Goal: Task Accomplishment & Management: Use online tool/utility

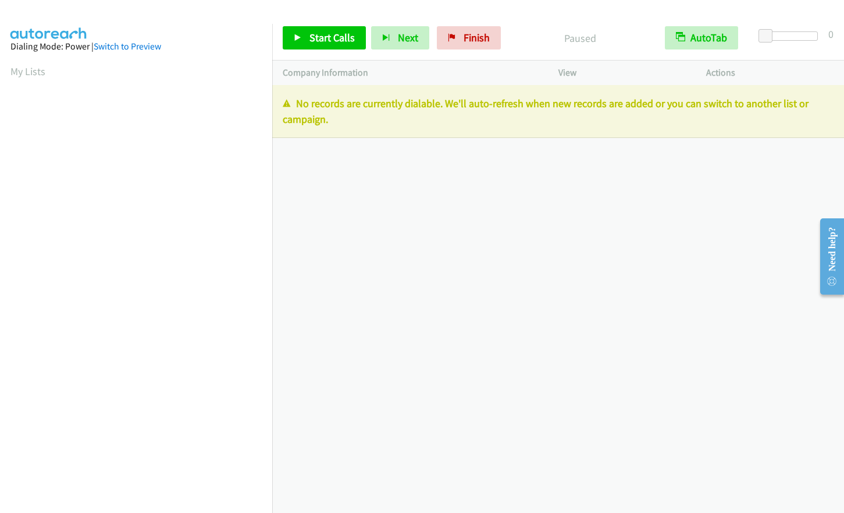
scroll to position [66, 0]
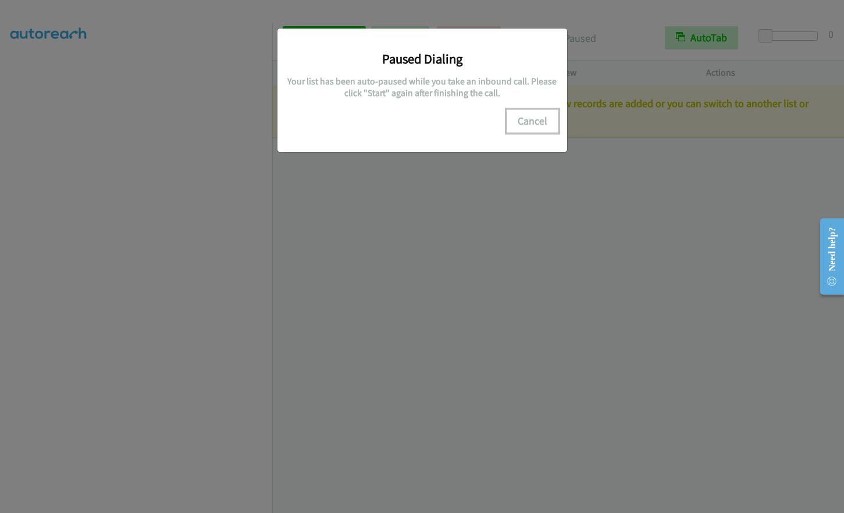
click at [538, 119] on button "Cancel" at bounding box center [533, 120] width 52 height 23
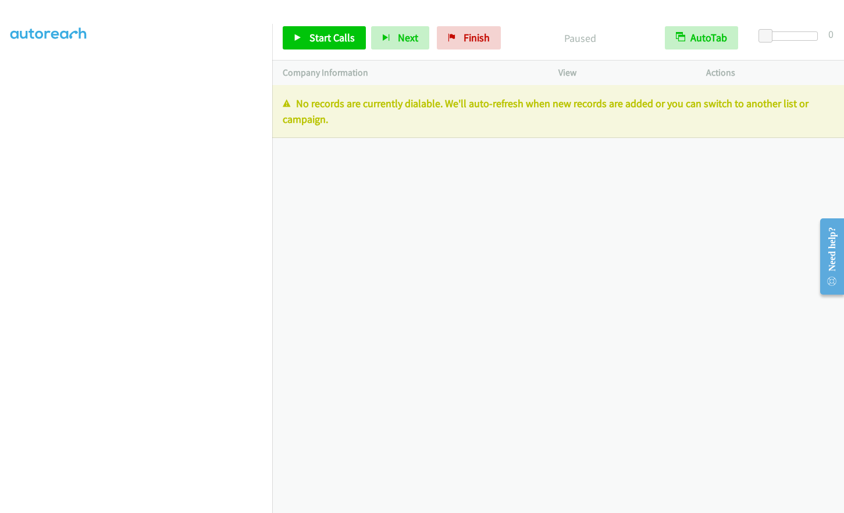
scroll to position [140, 0]
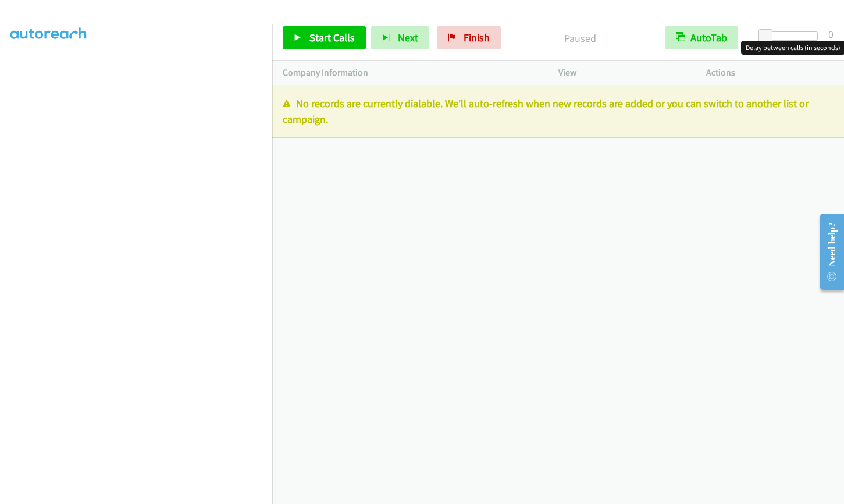
click at [793, 34] on div at bounding box center [792, 35] width 54 height 9
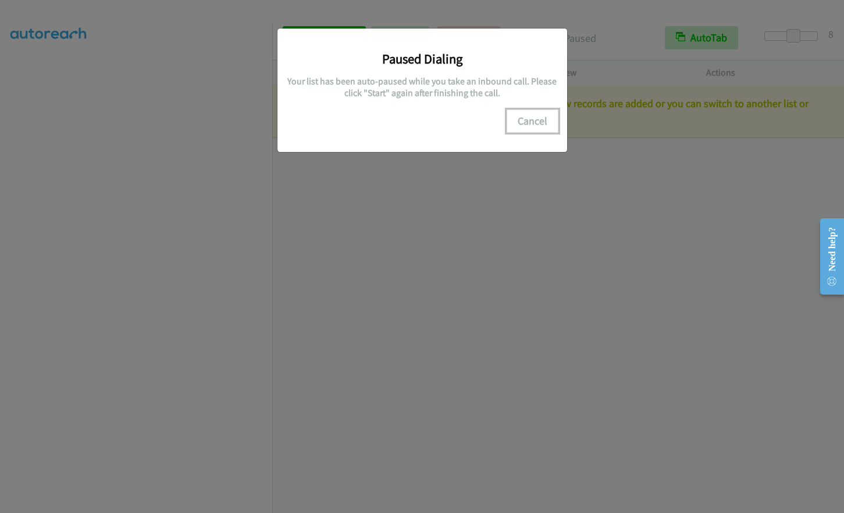
click at [530, 119] on button "Cancel" at bounding box center [533, 120] width 52 height 23
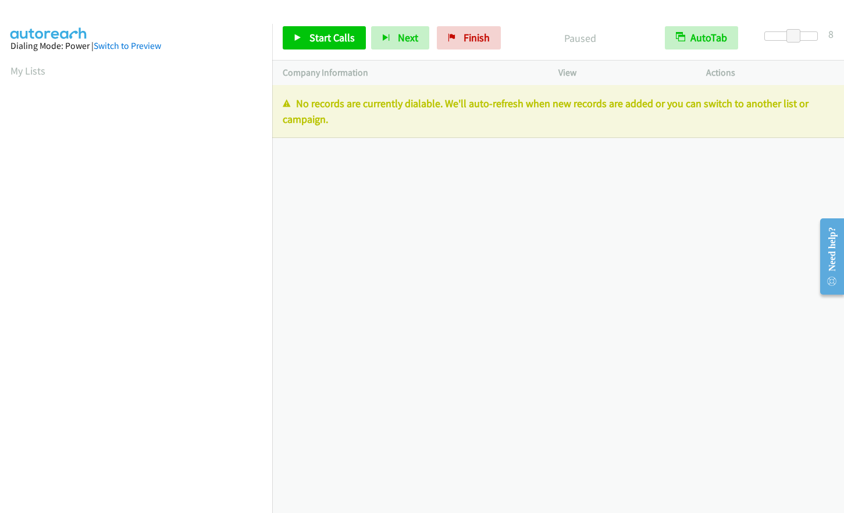
scroll to position [0, 0]
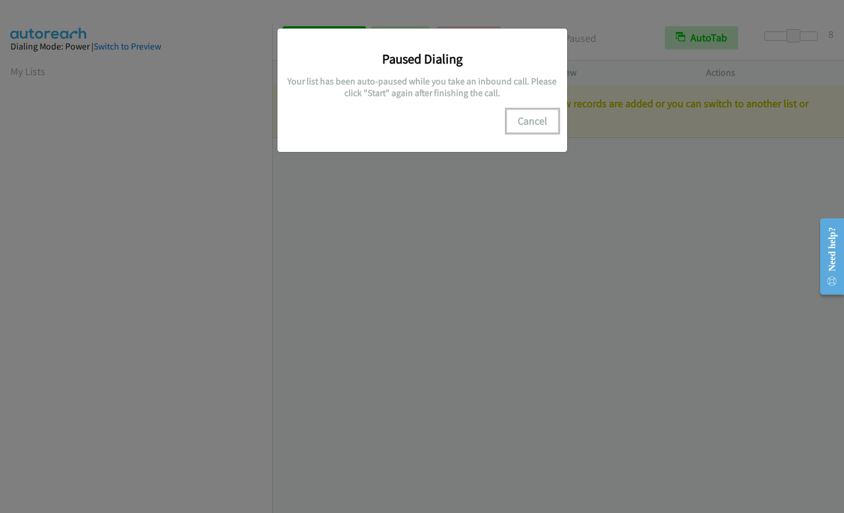
click at [537, 125] on button "Cancel" at bounding box center [533, 120] width 52 height 23
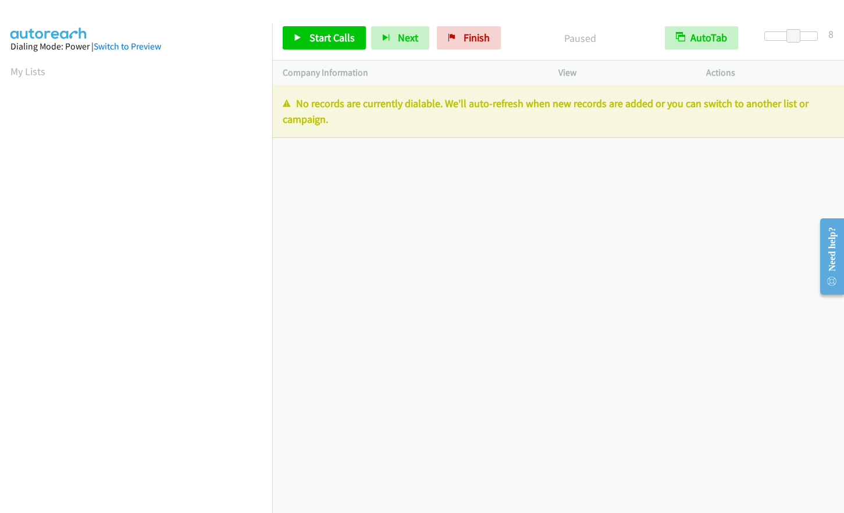
scroll to position [140, 0]
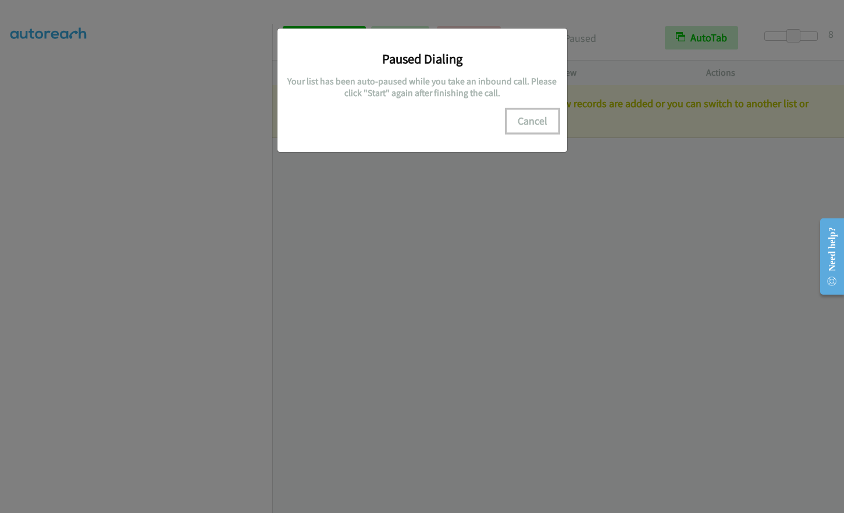
click at [539, 112] on button "Cancel" at bounding box center [533, 120] width 52 height 23
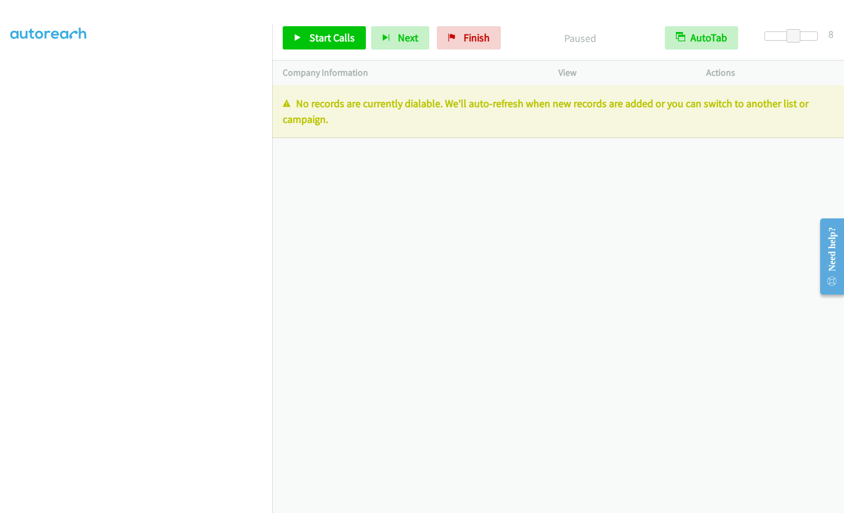
scroll to position [140, 0]
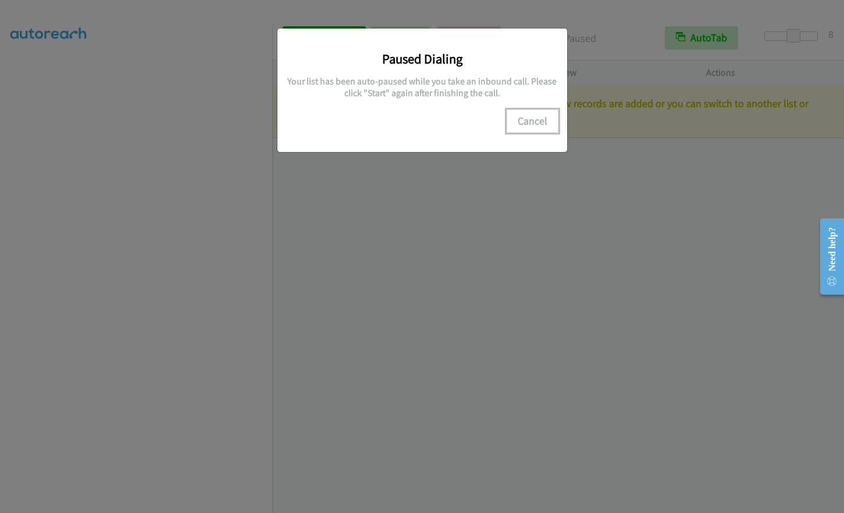
click at [535, 115] on button "Cancel" at bounding box center [533, 120] width 52 height 23
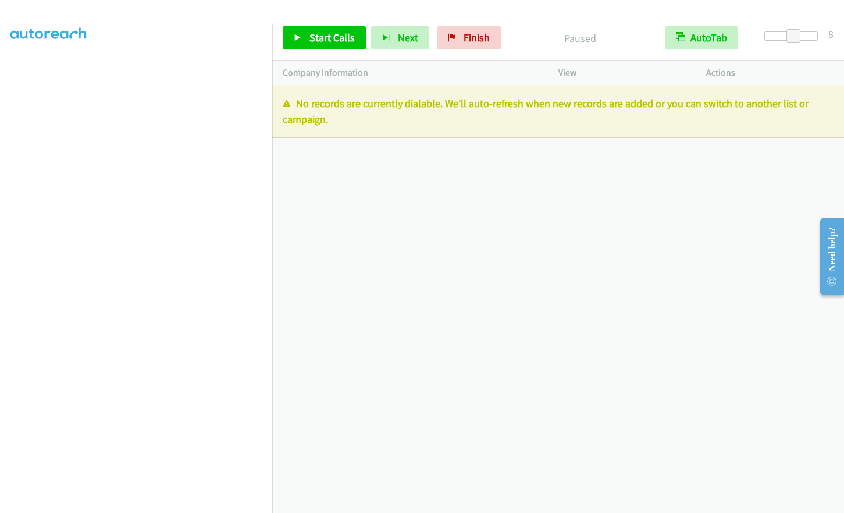
scroll to position [140, 0]
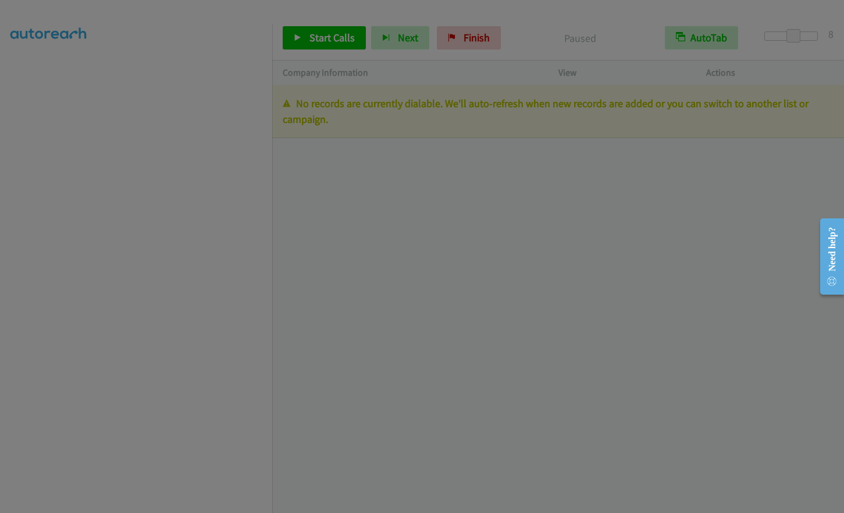
click at [224, 55] on body "Start Calls Pause Next Finish Paused AutoTab AutoTab 8 Company Information Info…" at bounding box center [422, 27] width 844 height 55
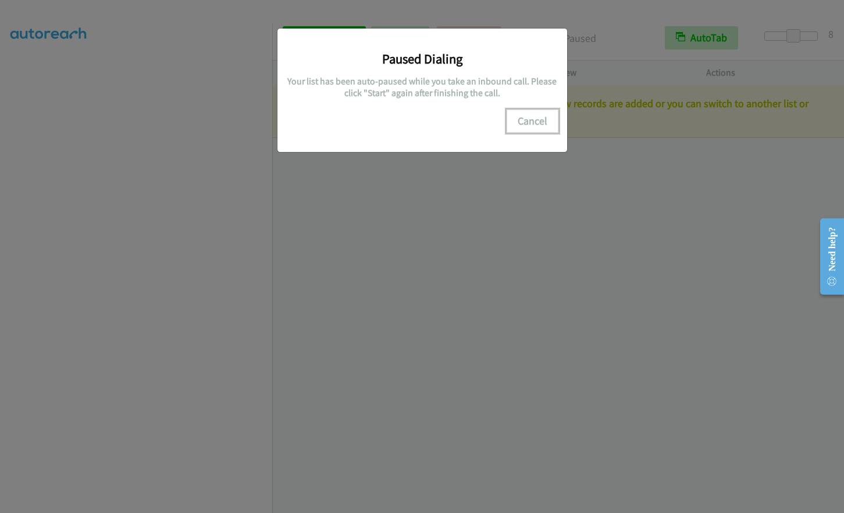
drag, startPoint x: 531, startPoint y: 123, endPoint x: 417, endPoint y: 205, distance: 140.4
click at [531, 123] on button "Cancel" at bounding box center [533, 120] width 52 height 23
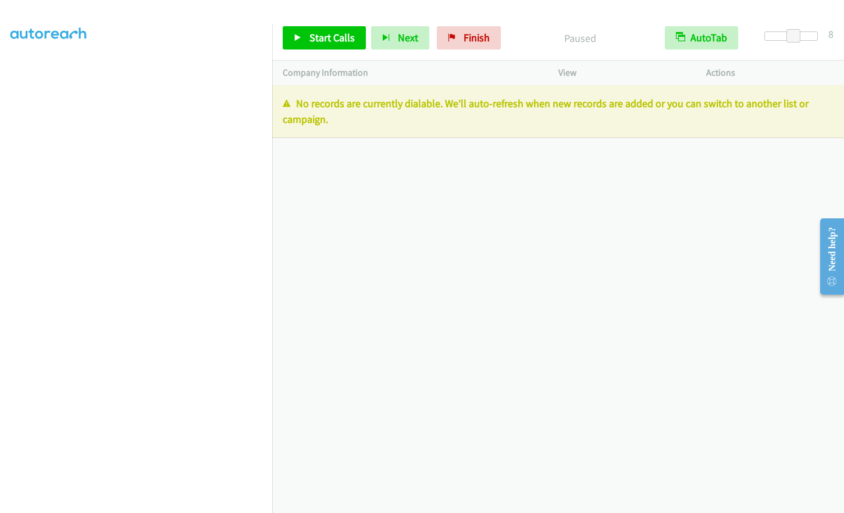
scroll to position [115, 0]
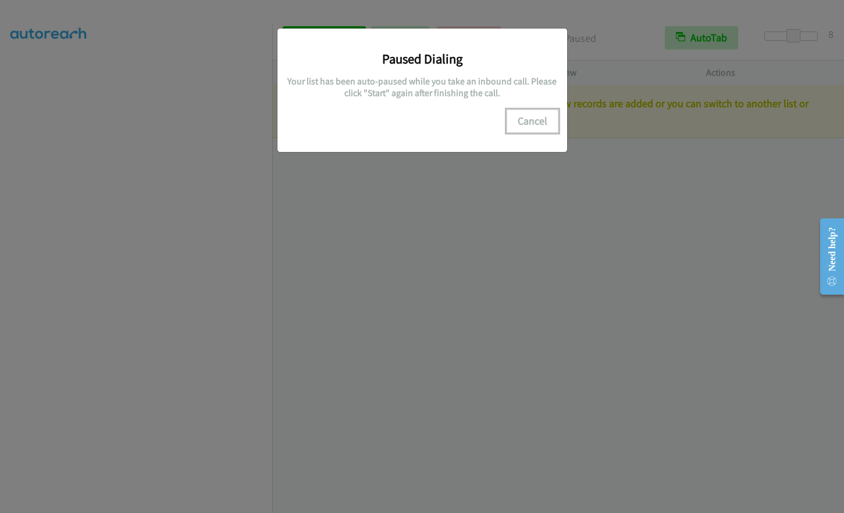
click at [531, 120] on button "Cancel" at bounding box center [533, 120] width 52 height 23
click at [516, 127] on button "Cancel" at bounding box center [533, 120] width 52 height 23
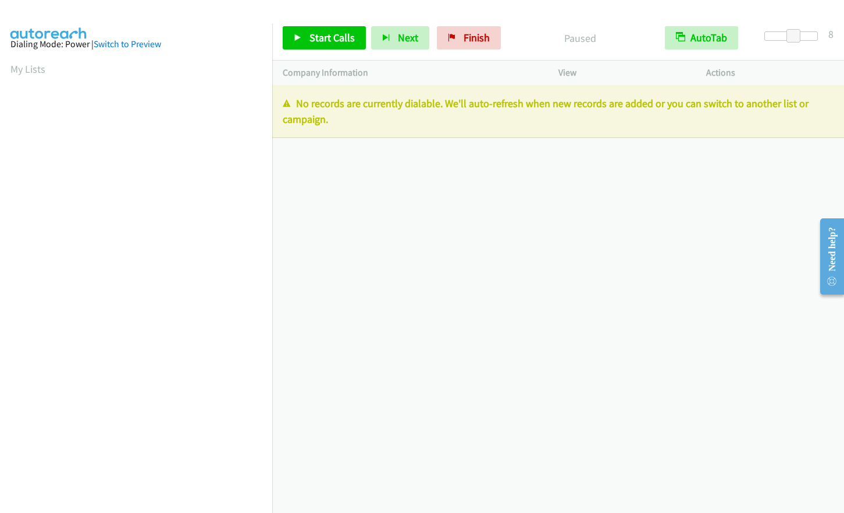
scroll to position [0, 0]
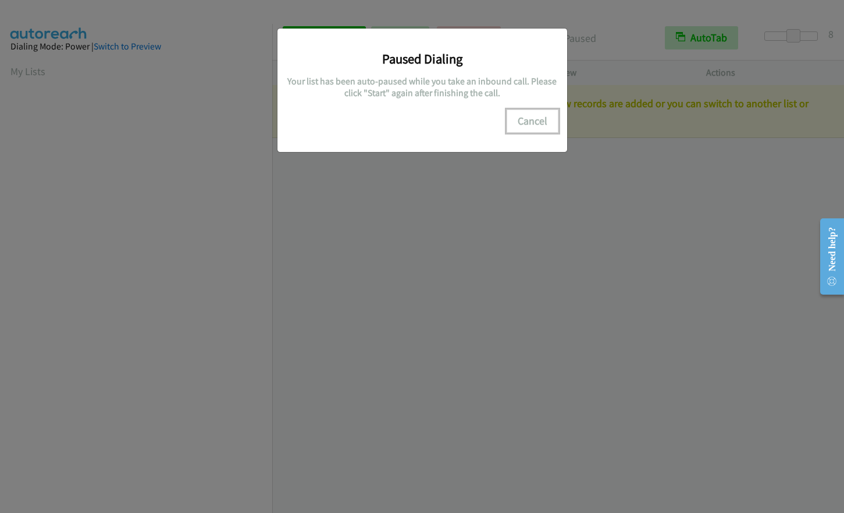
click at [538, 119] on button "Cancel" at bounding box center [533, 120] width 52 height 23
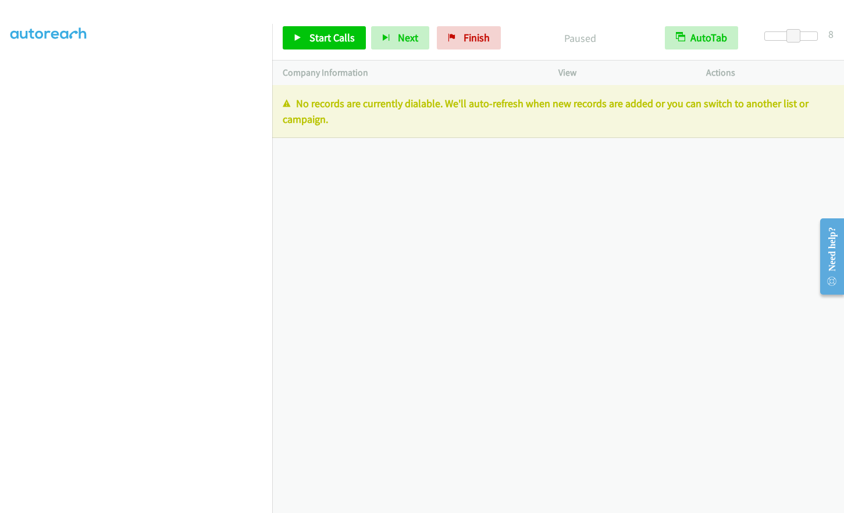
scroll to position [140, 0]
click at [460, 36] on link "Finish" at bounding box center [469, 37] width 64 height 23
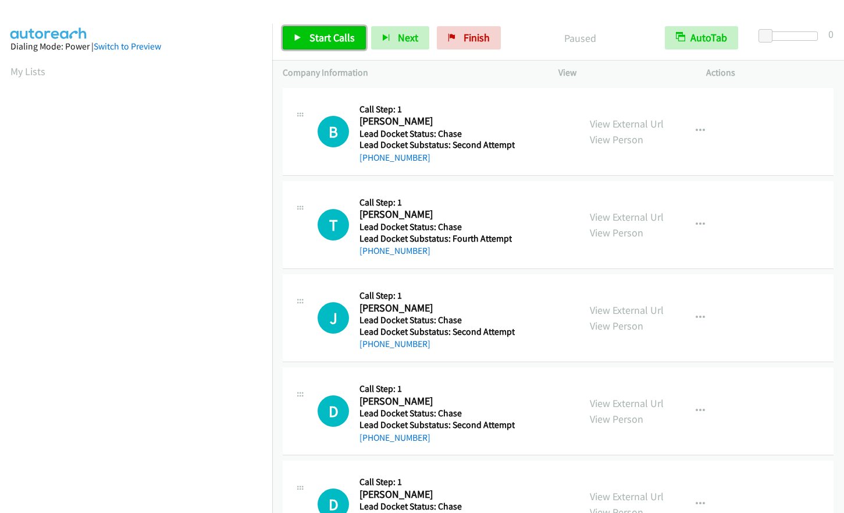
click at [325, 41] on span "Start Calls" at bounding box center [332, 37] width 45 height 13
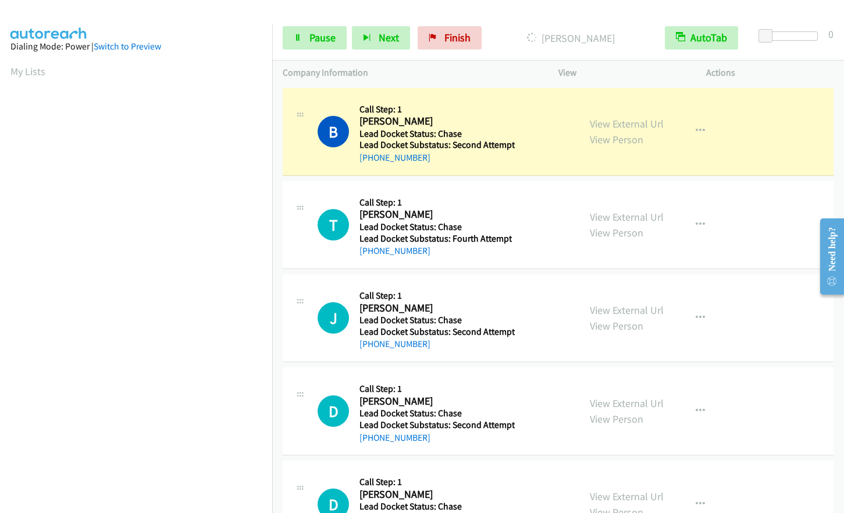
click at [5, 66] on aside "Dialing Mode: Power | Switch to Preview My Lists" at bounding box center [136, 346] width 272 height 644
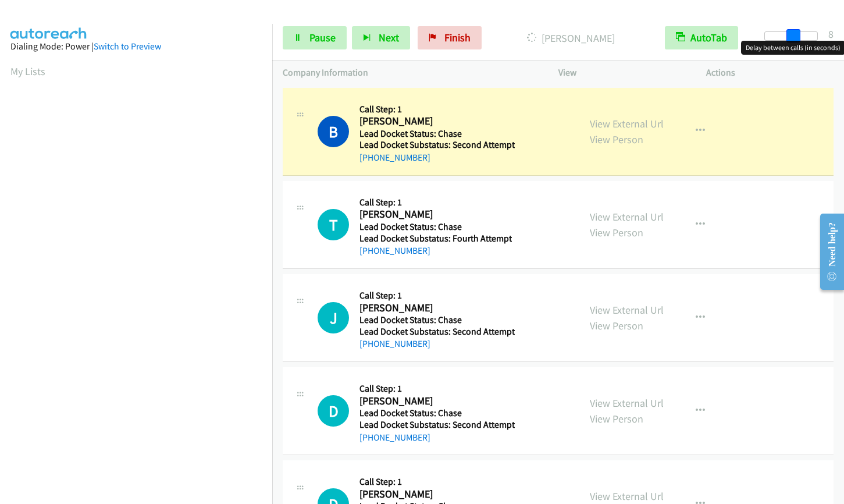
click at [792, 34] on div at bounding box center [792, 35] width 54 height 9
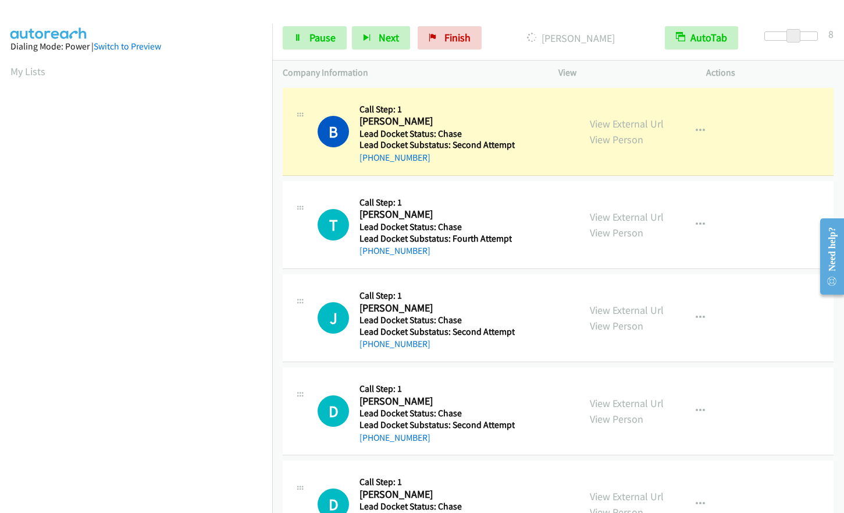
scroll to position [140, 0]
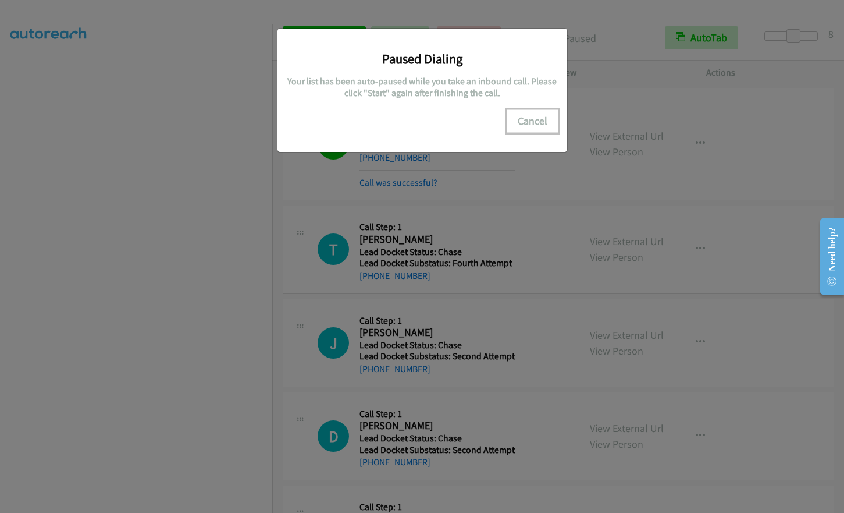
click at [530, 118] on button "Cancel" at bounding box center [533, 120] width 52 height 23
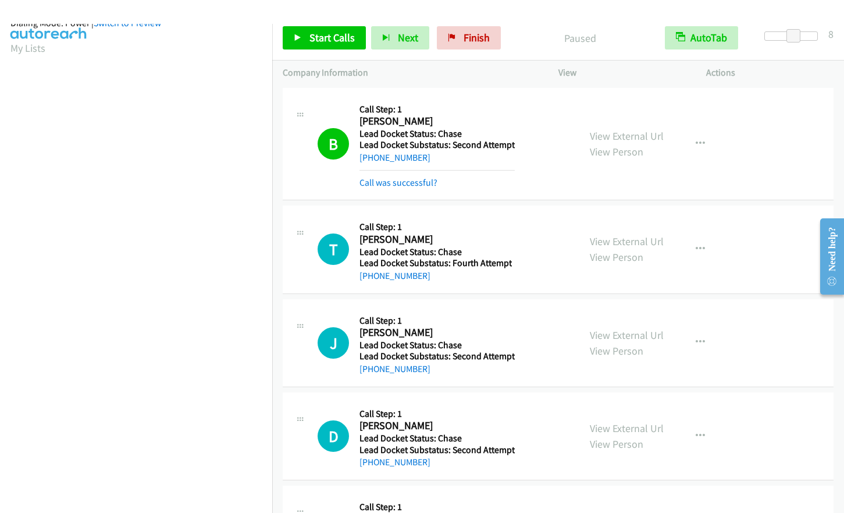
scroll to position [140, 0]
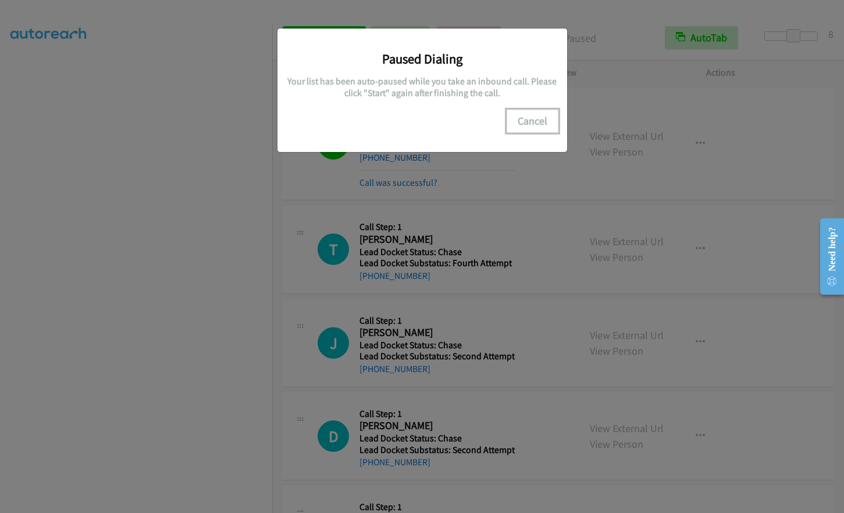
click at [543, 111] on button "Cancel" at bounding box center [533, 120] width 52 height 23
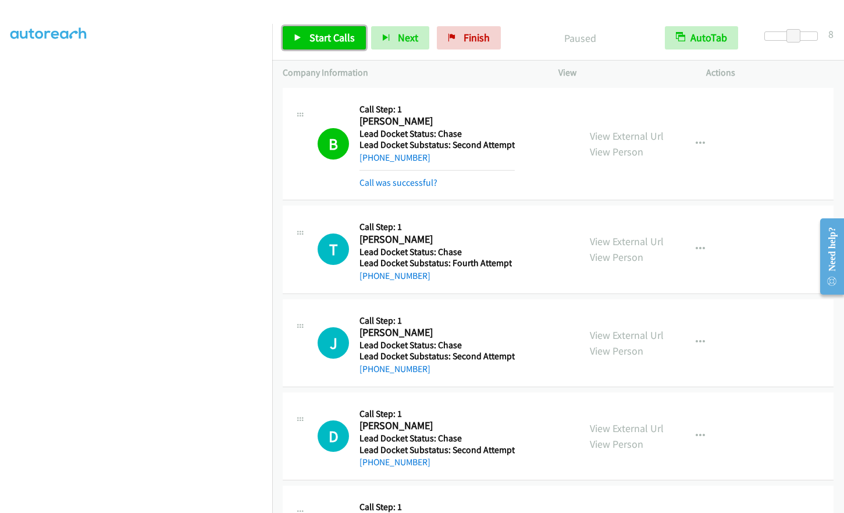
click at [310, 41] on span "Start Calls" at bounding box center [332, 37] width 45 height 13
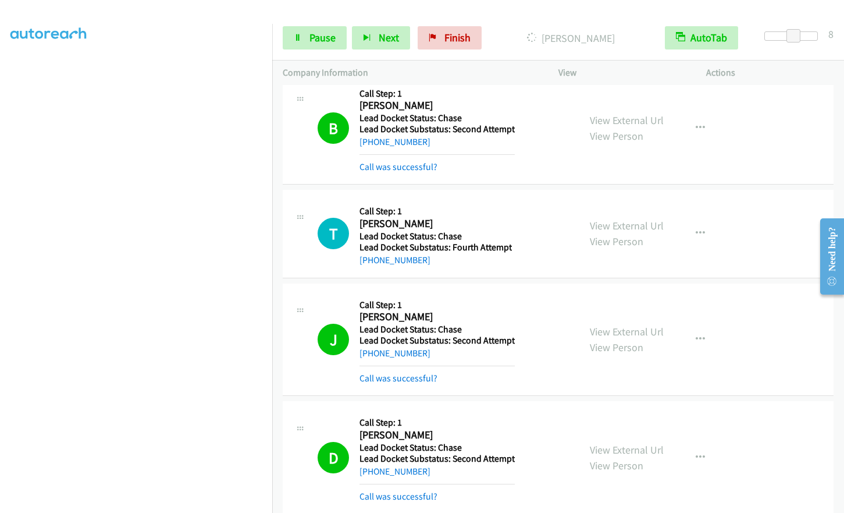
scroll to position [0, 0]
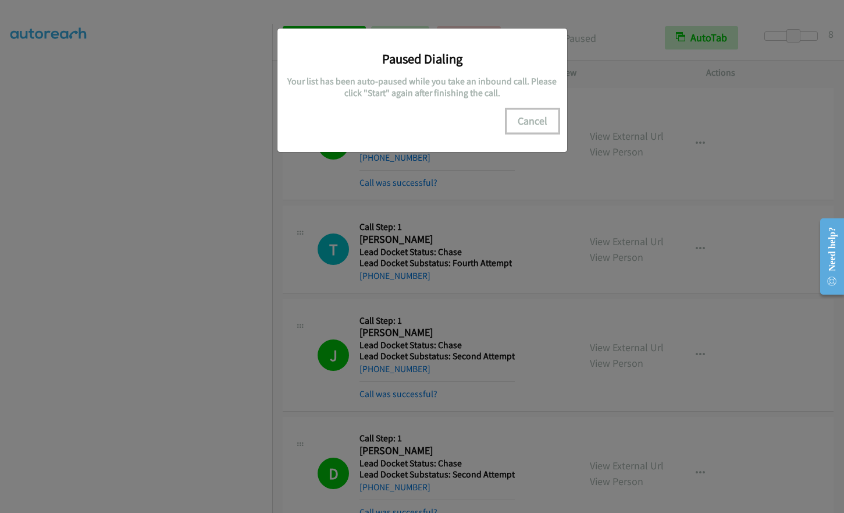
click at [531, 127] on button "Cancel" at bounding box center [533, 120] width 52 height 23
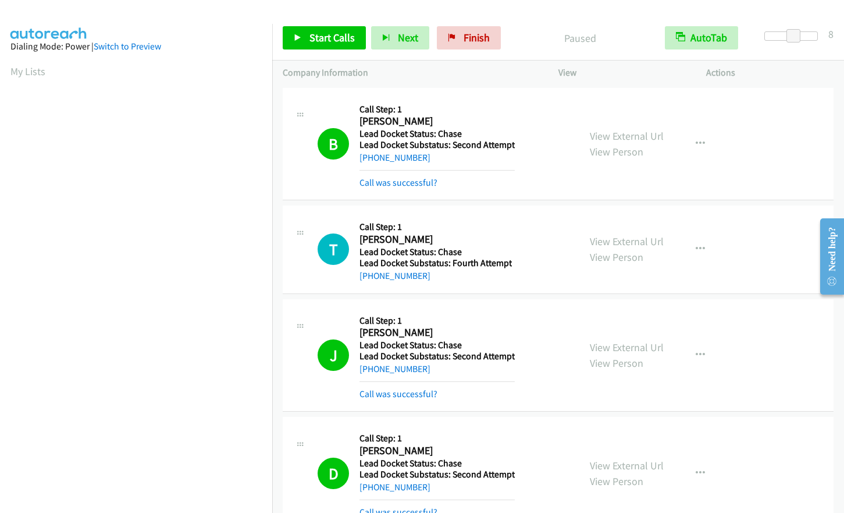
scroll to position [140, 0]
click at [318, 39] on span "Start Calls" at bounding box center [332, 37] width 45 height 13
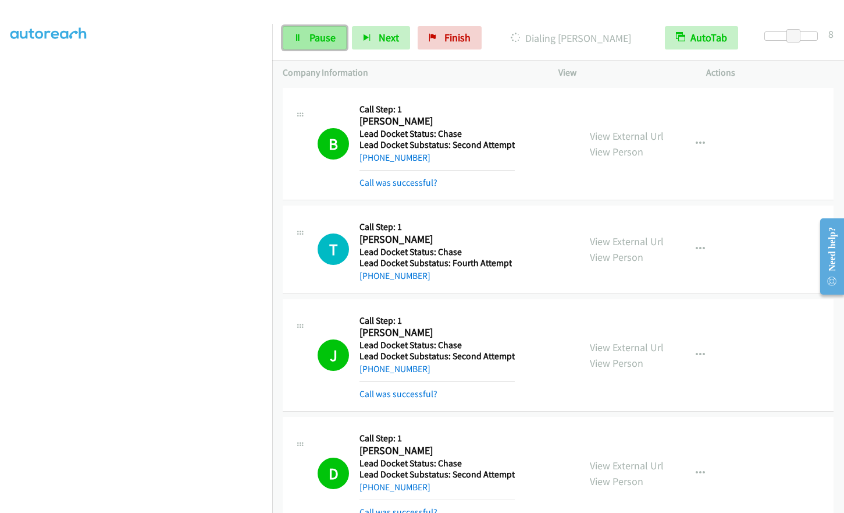
click at [300, 37] on icon at bounding box center [298, 38] width 8 height 8
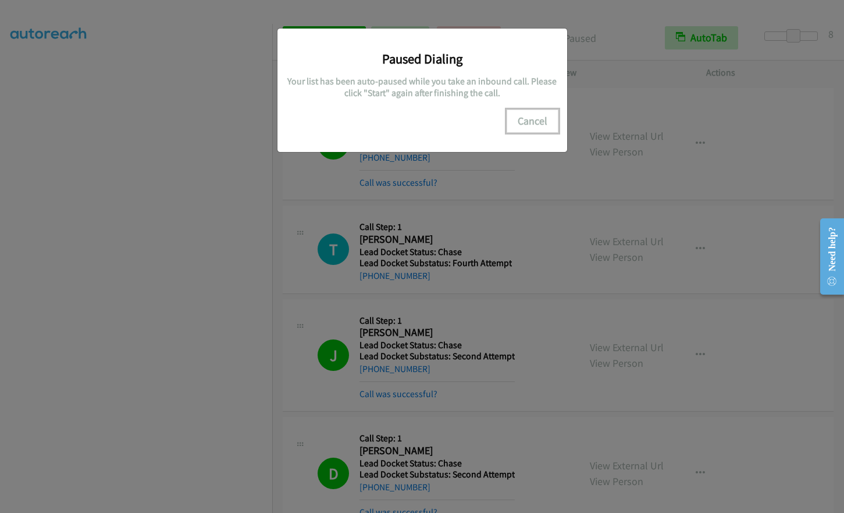
click at [537, 118] on button "Cancel" at bounding box center [533, 120] width 52 height 23
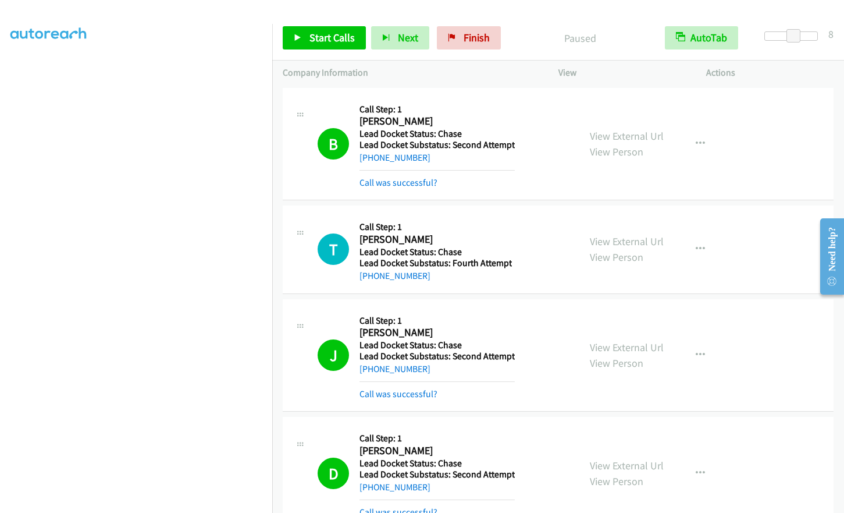
scroll to position [0, 0]
click at [11, 66] on link "My Lists" at bounding box center [27, 71] width 35 height 13
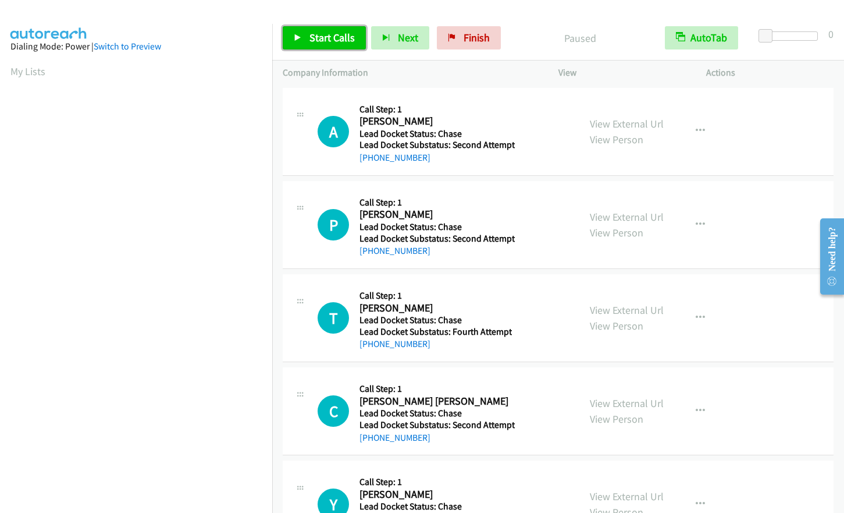
click at [331, 40] on span "Start Calls" at bounding box center [332, 37] width 45 height 13
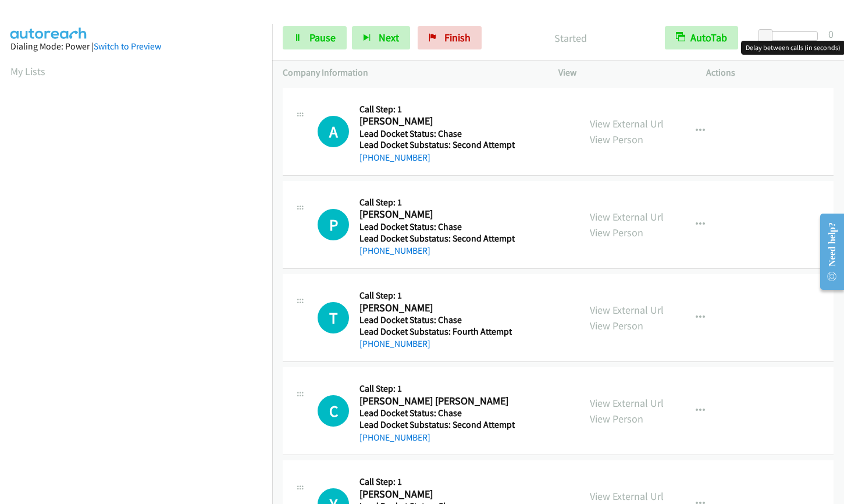
click at [794, 34] on div at bounding box center [792, 35] width 54 height 9
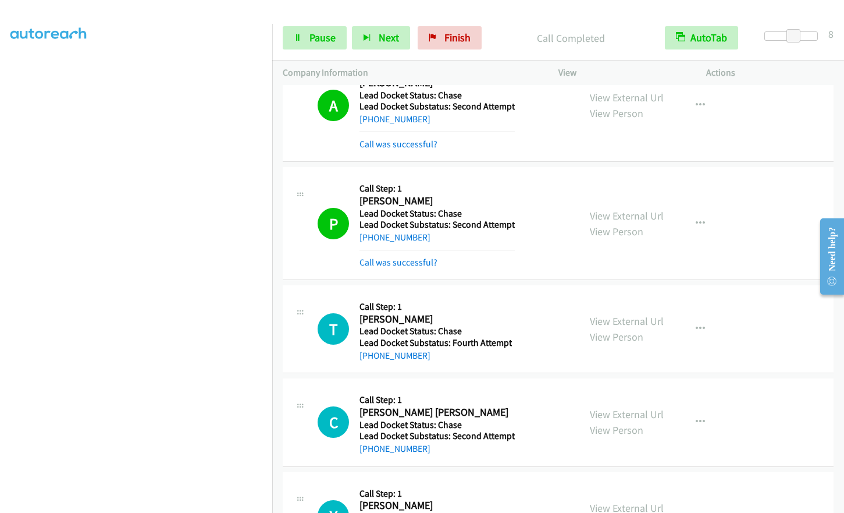
scroll to position [58, 0]
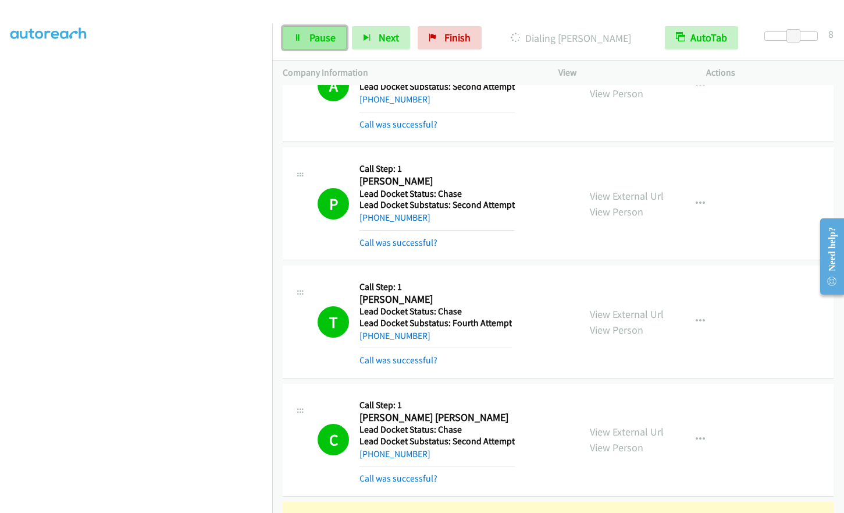
click at [312, 37] on span "Pause" at bounding box center [323, 37] width 26 height 13
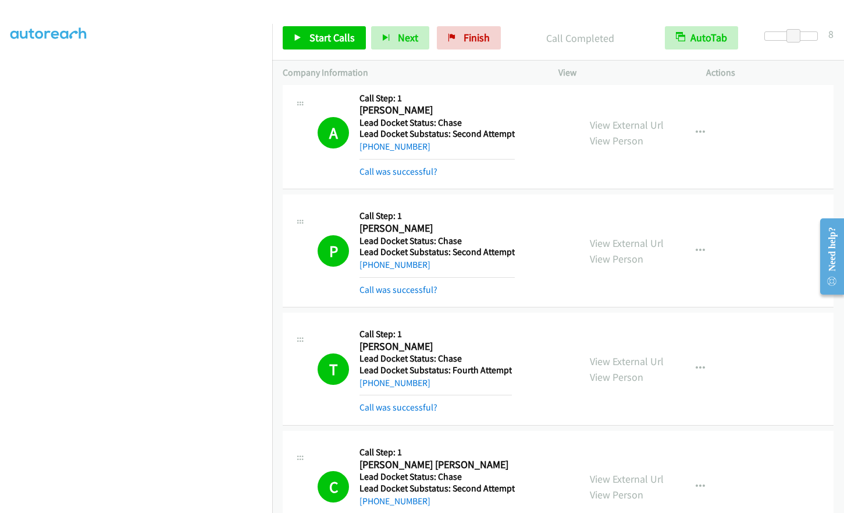
scroll to position [0, 0]
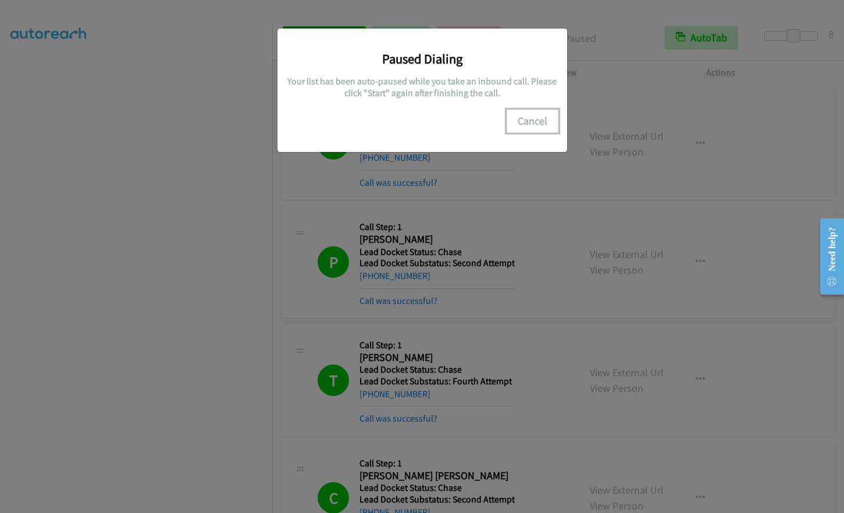
click at [527, 119] on button "Cancel" at bounding box center [533, 120] width 52 height 23
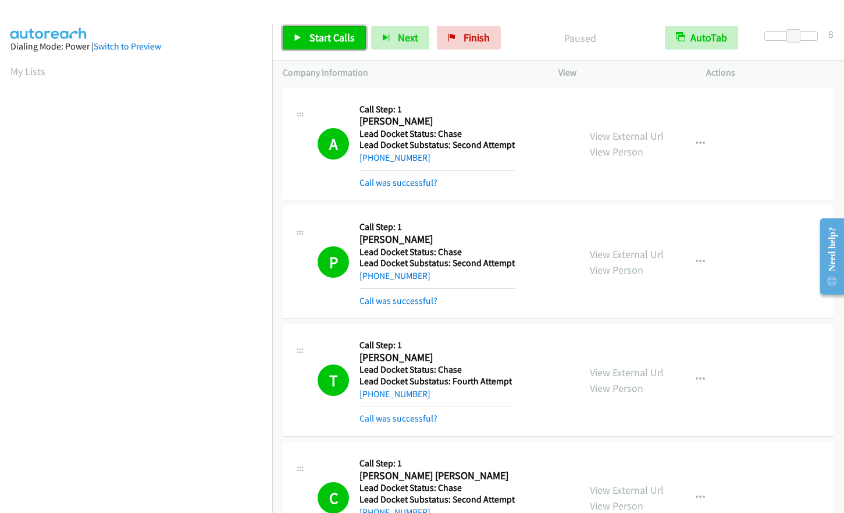
click at [312, 34] on span "Start Calls" at bounding box center [332, 37] width 45 height 13
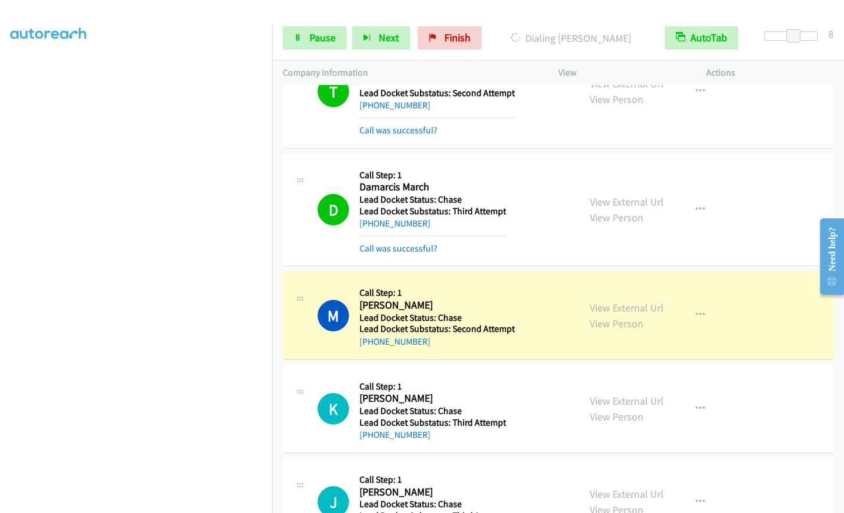
scroll to position [1138, 0]
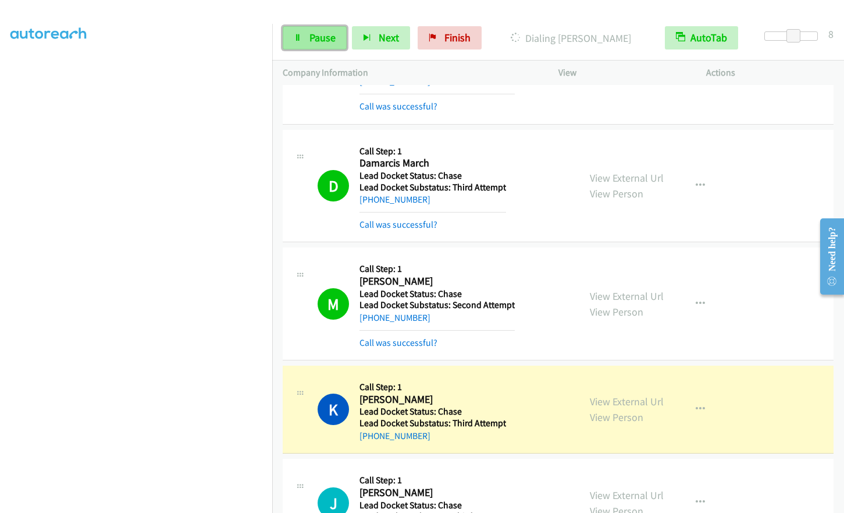
click at [301, 42] on link "Pause" at bounding box center [315, 37] width 64 height 23
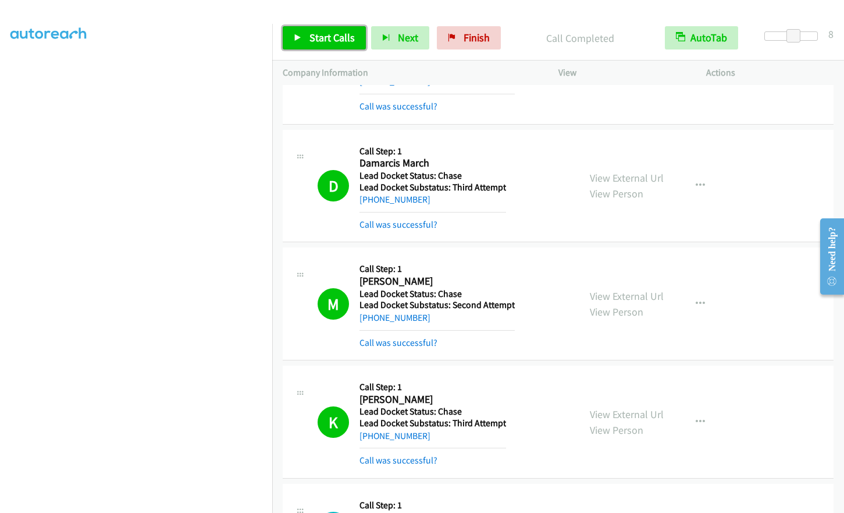
click at [307, 44] on link "Start Calls" at bounding box center [324, 37] width 83 height 23
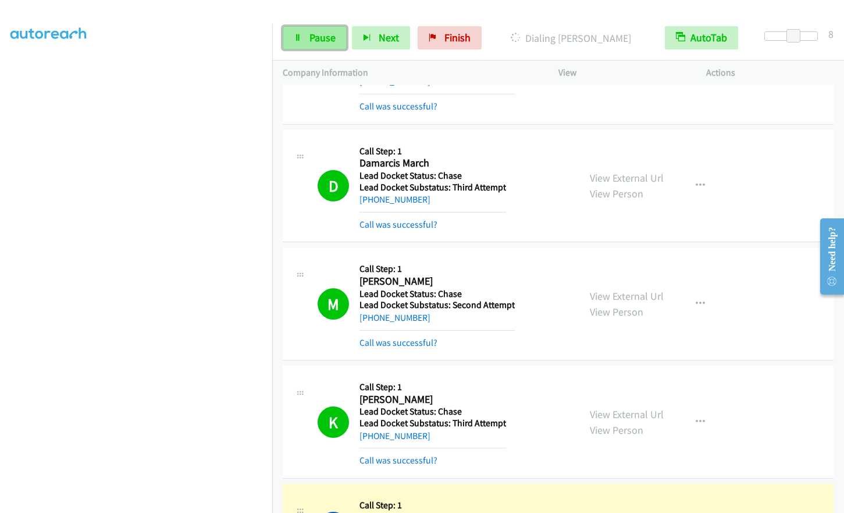
click at [306, 41] on link "Pause" at bounding box center [315, 37] width 64 height 23
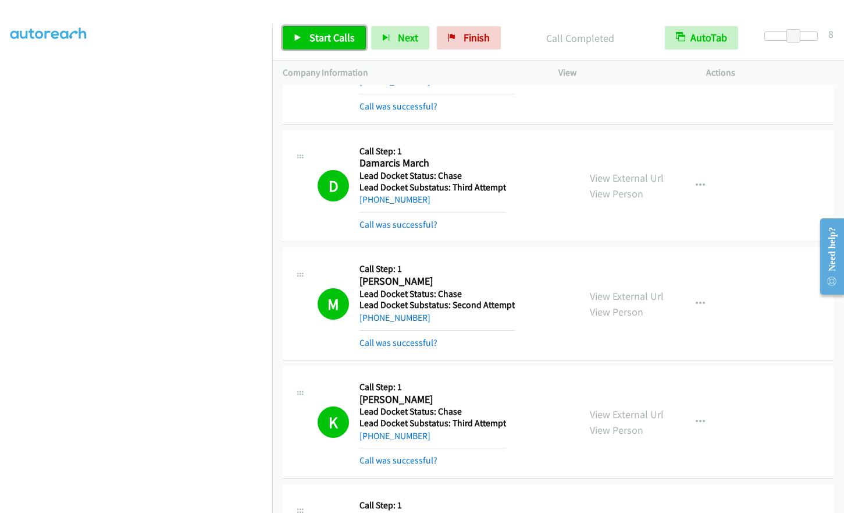
click at [333, 38] on span "Start Calls" at bounding box center [332, 37] width 45 height 13
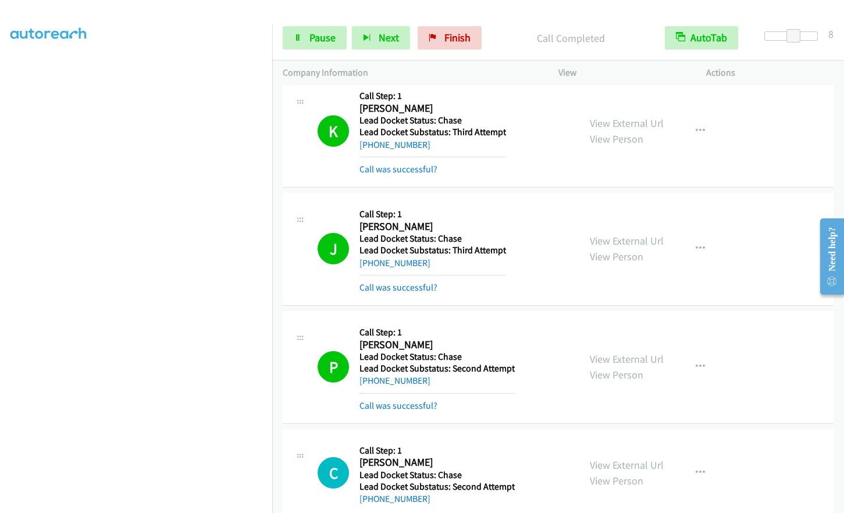
scroll to position [0, 0]
click at [325, 31] on span "Pause" at bounding box center [323, 37] width 26 height 13
